Goal: Find contact information: Find contact information

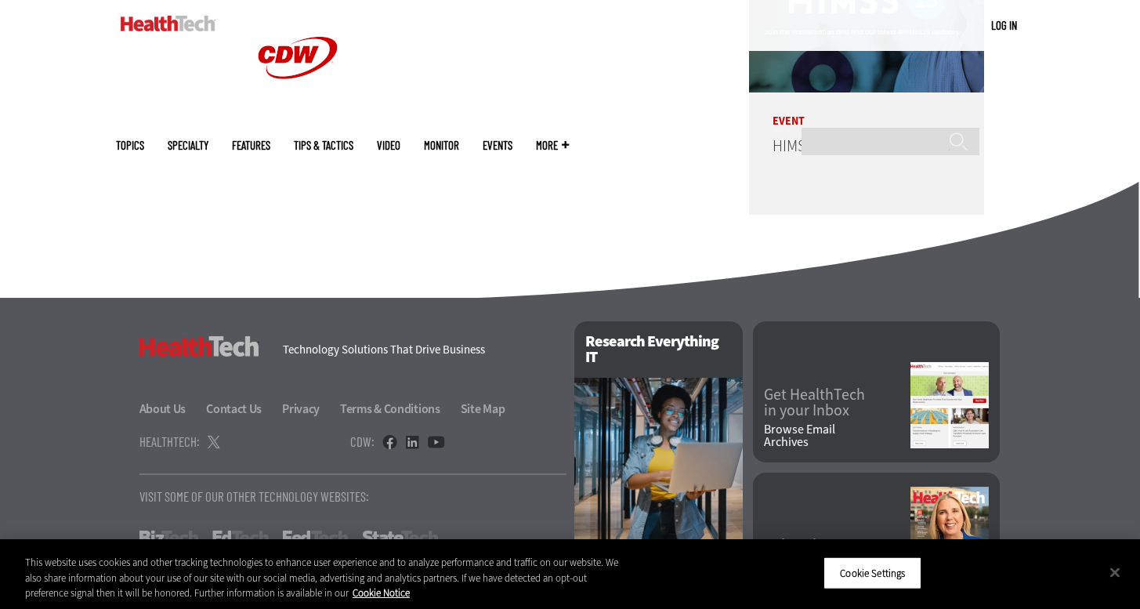
scroll to position [3931, 0]
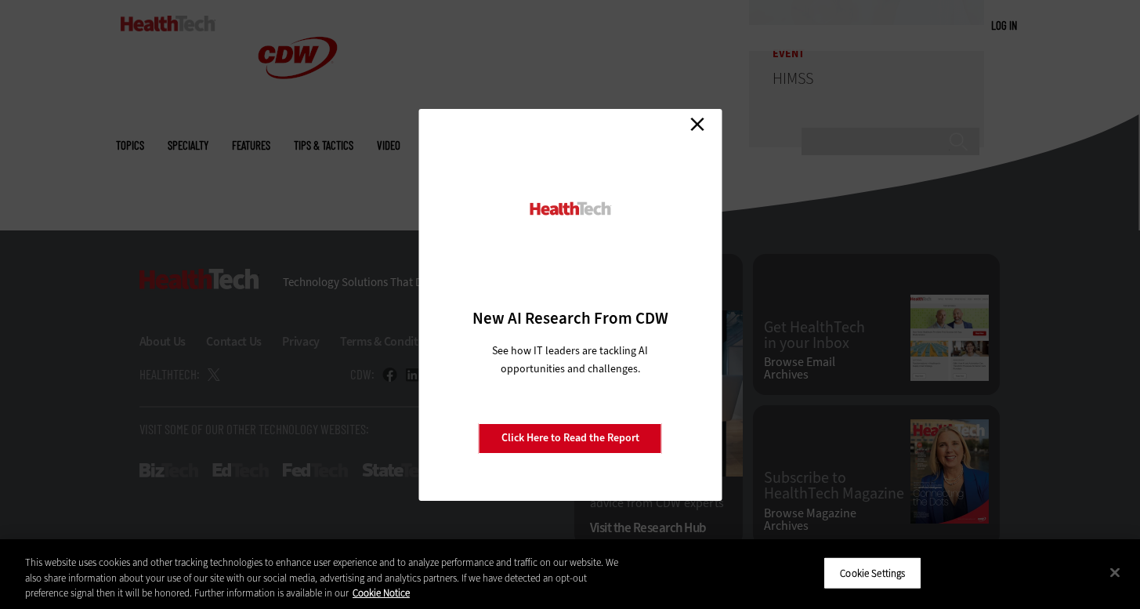
click at [693, 120] on link "Close" at bounding box center [698, 125] width 24 height 24
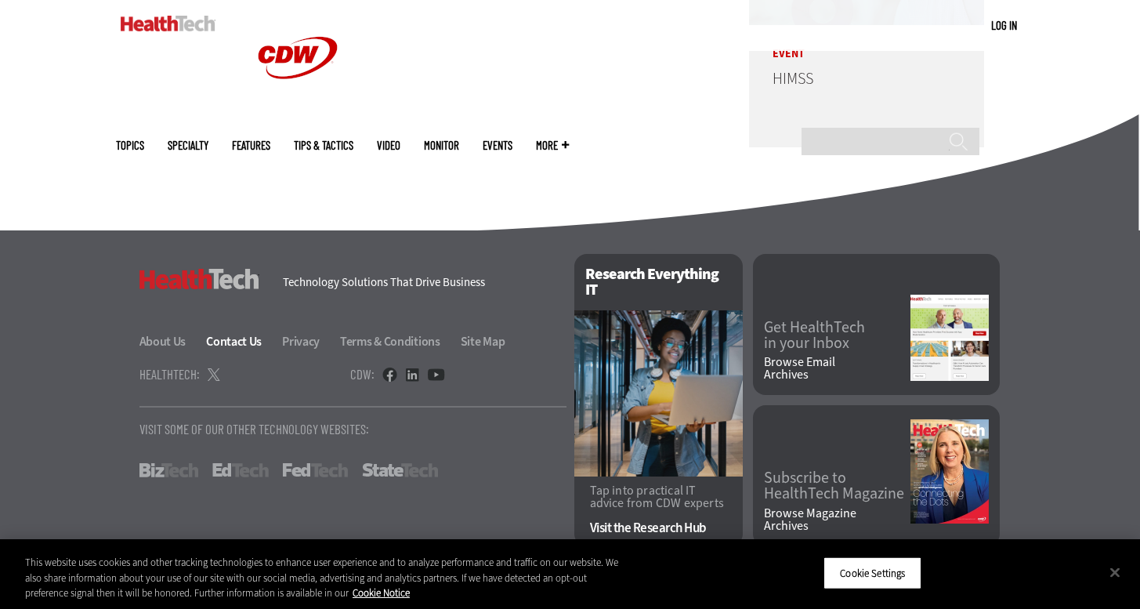
click at [226, 337] on link "Contact Us" at bounding box center [243, 341] width 74 height 16
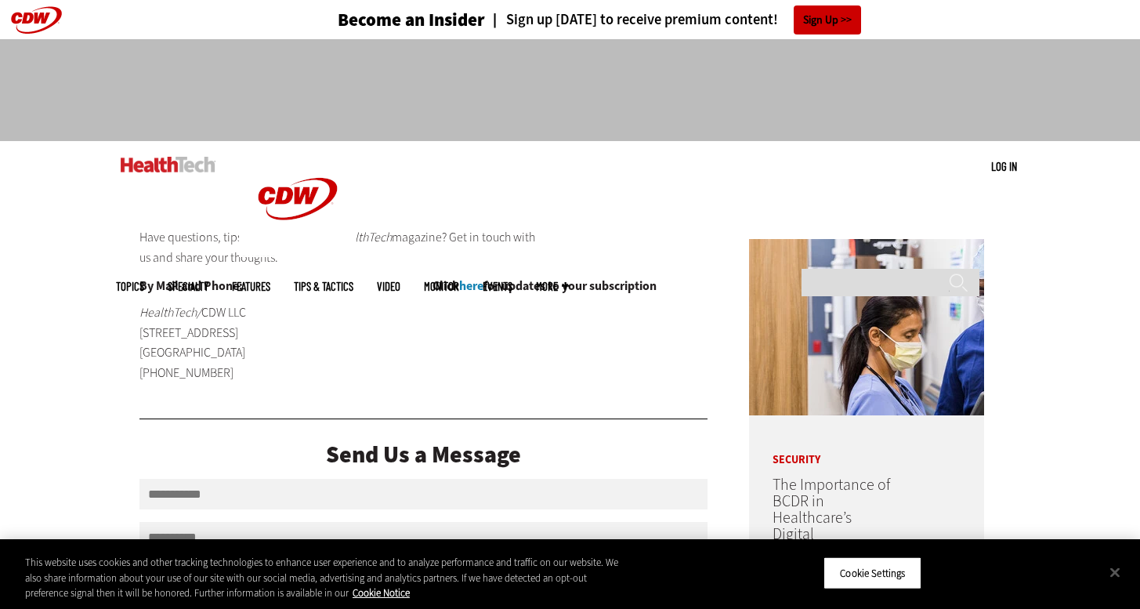
drag, startPoint x: 233, startPoint y: 379, endPoint x: 143, endPoint y: 389, distance: 89.8
click at [143, 389] on div "By Mail and Phone: HealthTech/ CDW LLC 230 N. Milwaukee Avenue Vernon Hills, IL…" at bounding box center [276, 337] width 275 height 115
click at [282, 375] on p "HealthTech/ CDW LLC 230 N. Milwaukee Avenue Vernon Hills, IL 60601 (847) 465-60…" at bounding box center [235, 342] width 193 height 80
drag, startPoint x: 120, startPoint y: 381, endPoint x: 220, endPoint y: 371, distance: 100.7
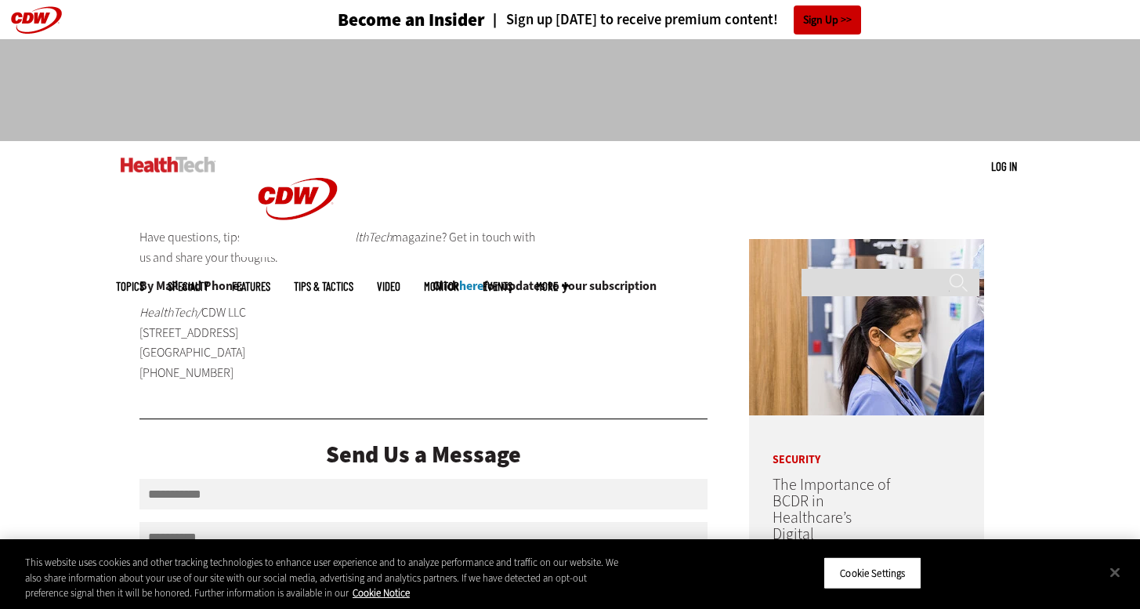
drag, startPoint x: 220, startPoint y: 371, endPoint x: 211, endPoint y: 375, distance: 10.2
copy p "[PHONE_NUMBER]"
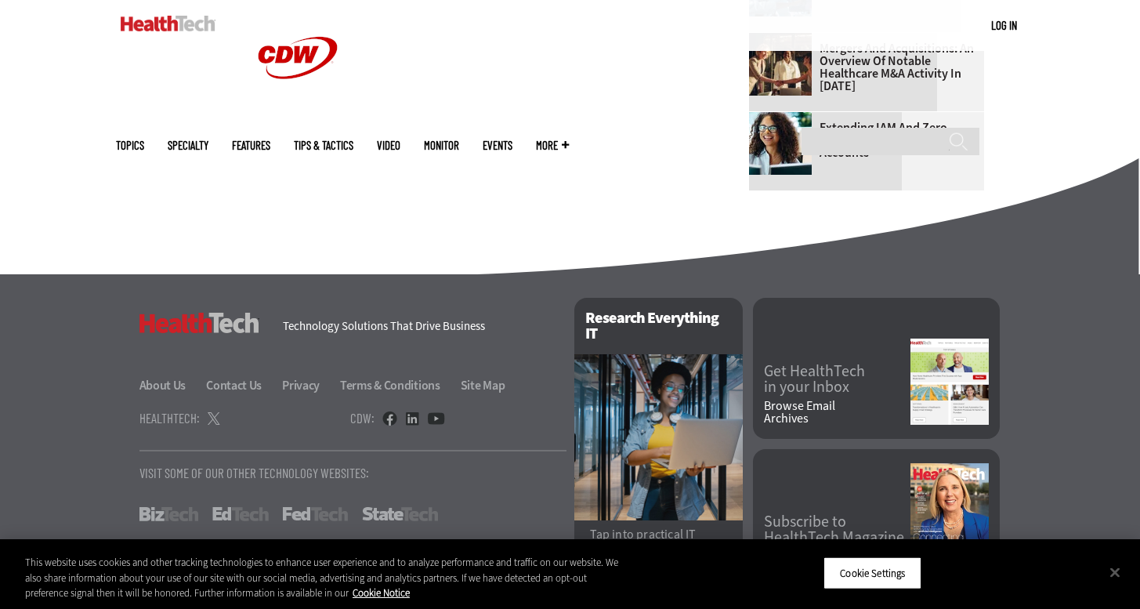
scroll to position [1088, 0]
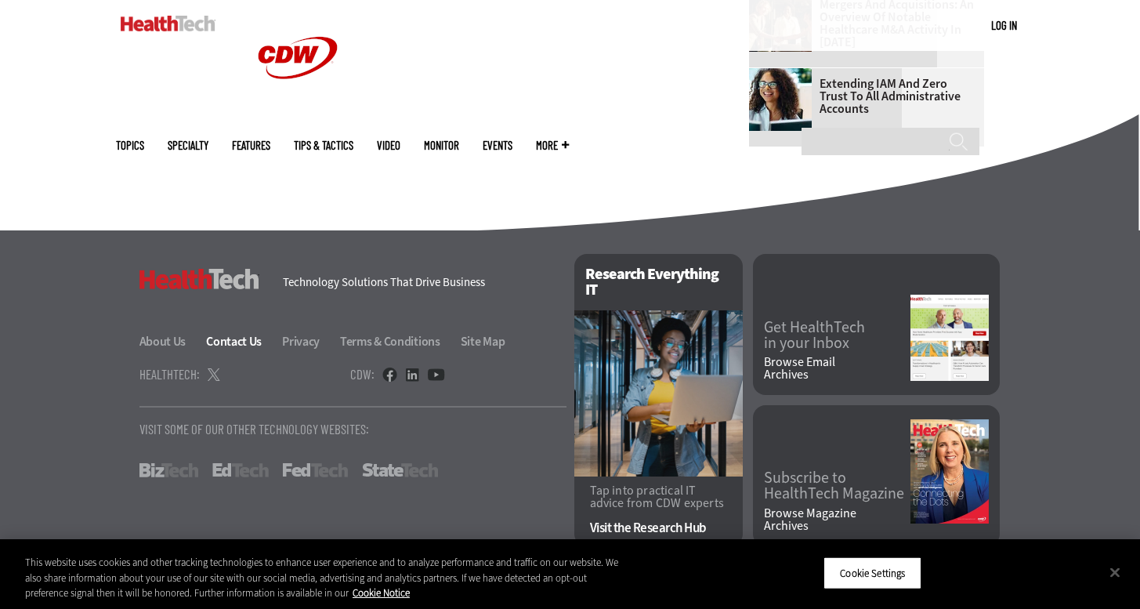
click at [239, 338] on link "Contact Us" at bounding box center [243, 341] width 74 height 16
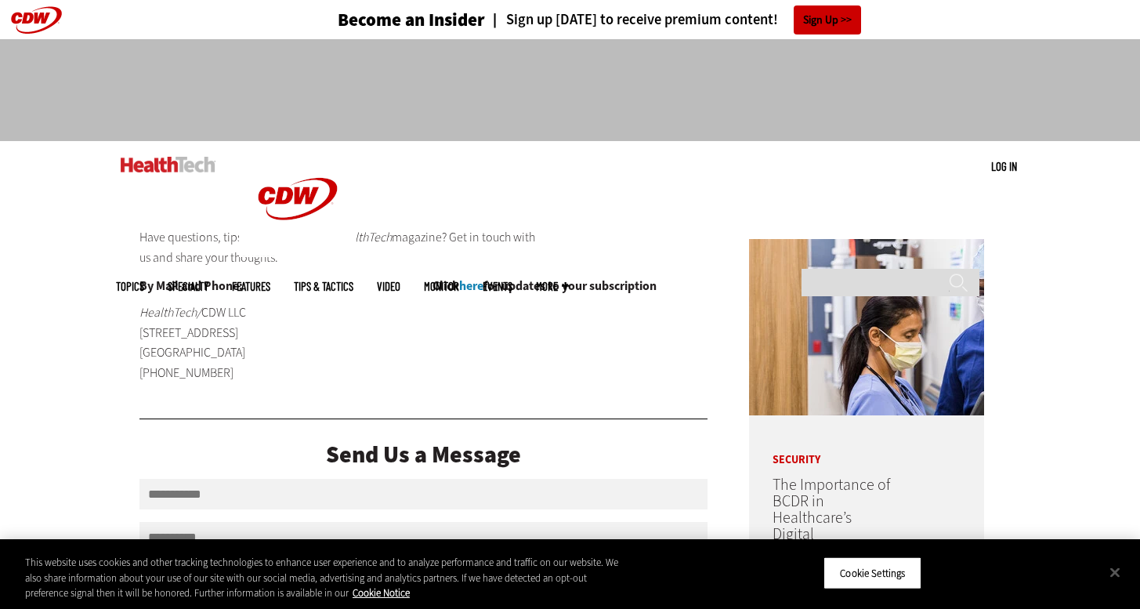
drag, startPoint x: 145, startPoint y: 372, endPoint x: 225, endPoint y: 372, distance: 79.9
drag, startPoint x: 225, startPoint y: 372, endPoint x: 201, endPoint y: 376, distance: 24.6
copy p "[PHONE_NUMBER]"
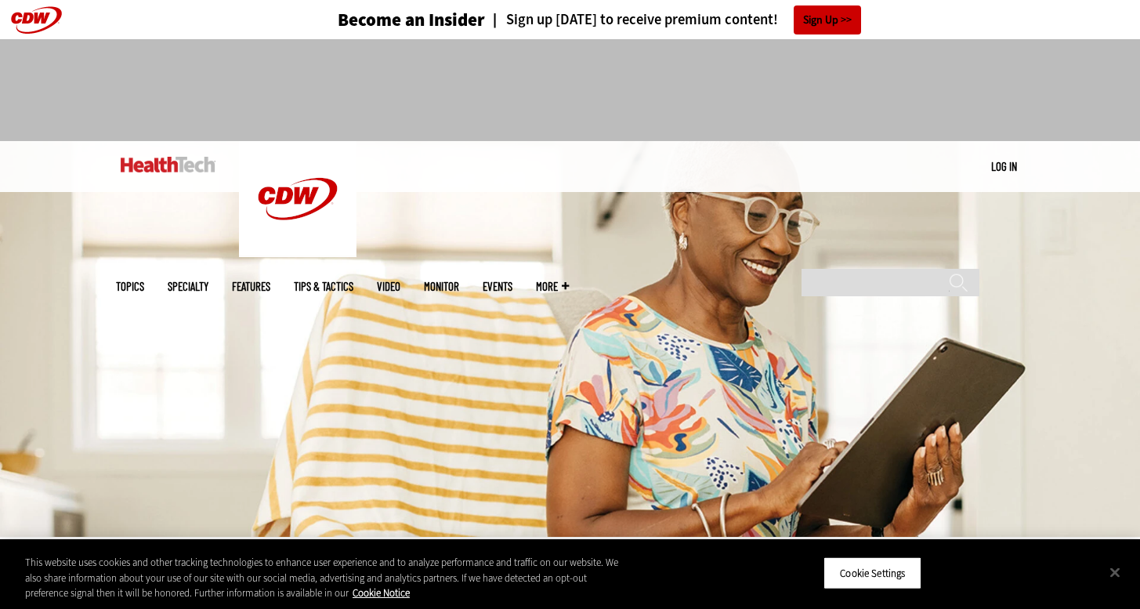
scroll to position [37, 0]
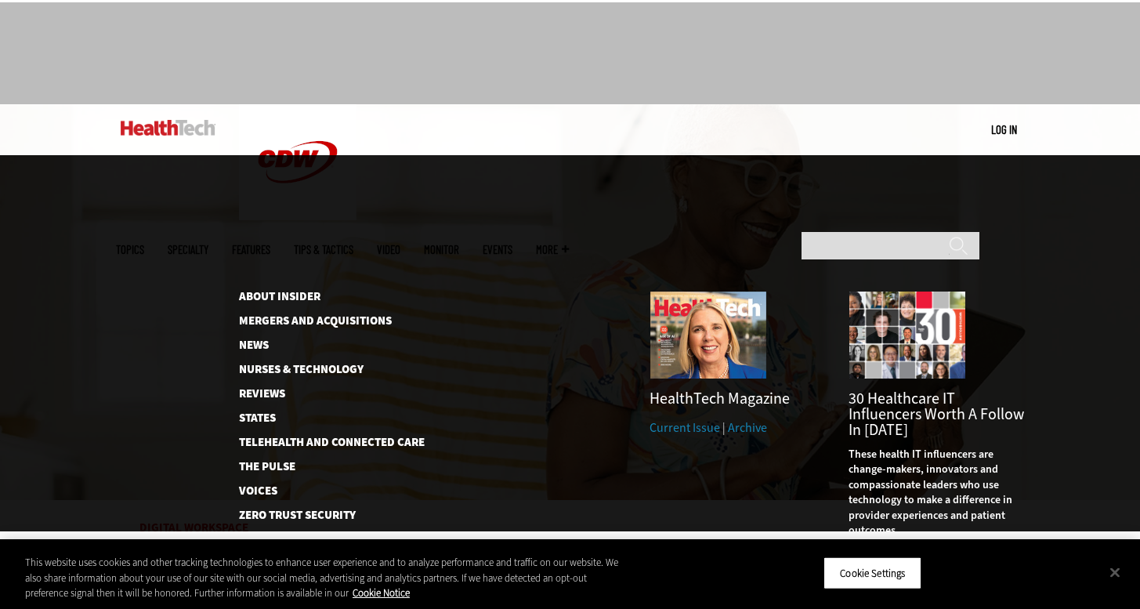
click at [569, 244] on span "More" at bounding box center [552, 250] width 33 height 12
click at [263, 388] on link "Reviews" at bounding box center [319, 394] width 161 height 12
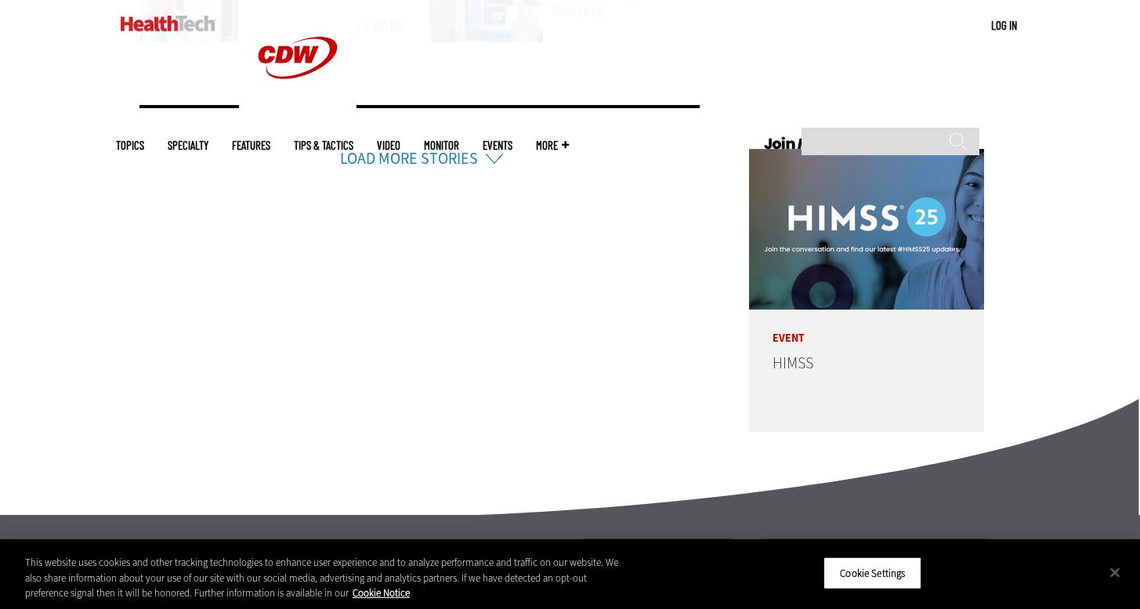
scroll to position [3931, 0]
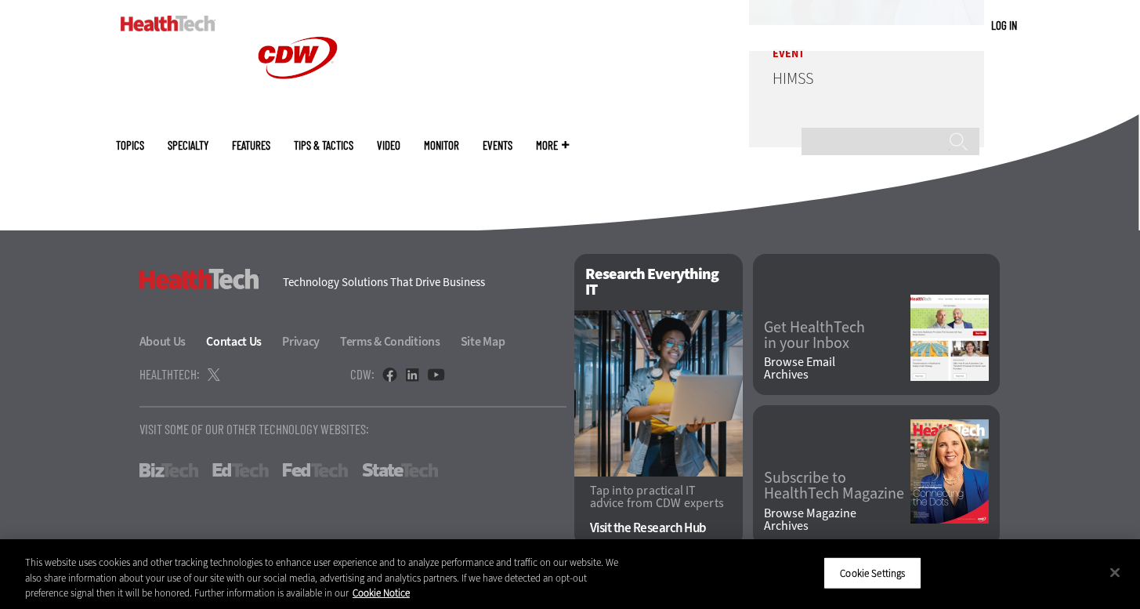
click at [240, 334] on link "Contact Us" at bounding box center [243, 341] width 74 height 16
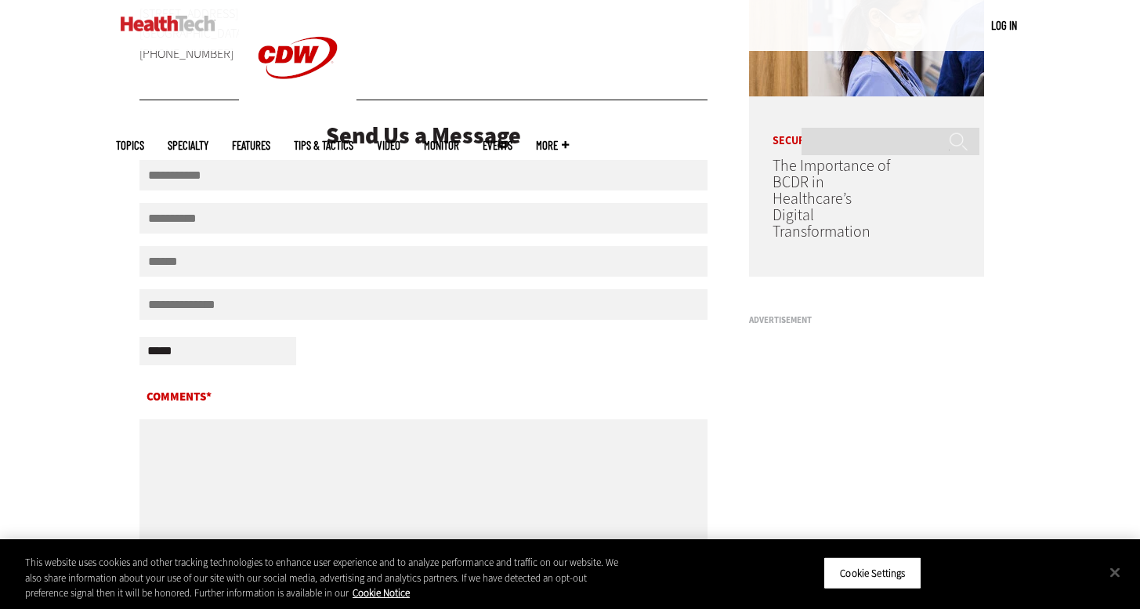
scroll to position [344, 0]
